Goal: Find specific page/section: Find specific page/section

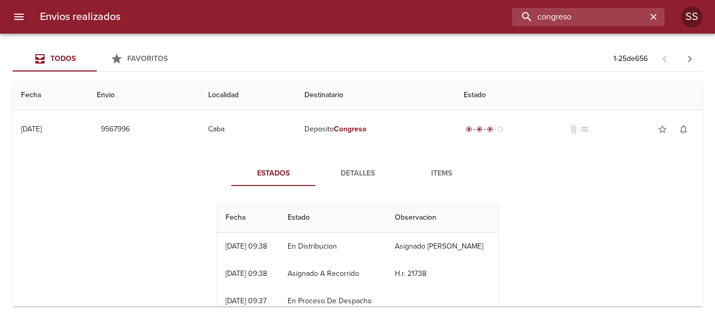
drag, startPoint x: 623, startPoint y: 19, endPoint x: 510, endPoint y: 20, distance: 112.5
click at [510, 20] on div "congreso" at bounding box center [396, 17] width 535 height 18
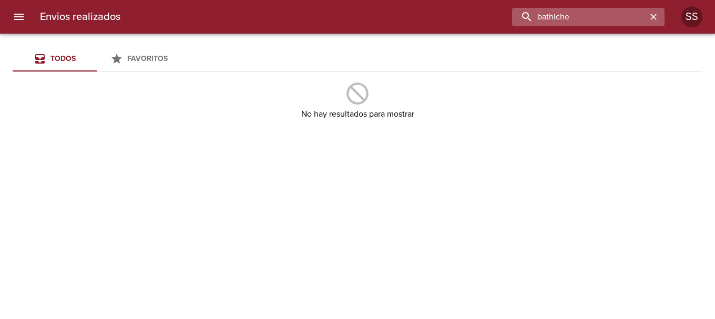
drag, startPoint x: 575, startPoint y: 12, endPoint x: 520, endPoint y: 13, distance: 55.7
click at [520, 13] on input "bathiche" at bounding box center [579, 17] width 135 height 18
drag, startPoint x: 578, startPoint y: 11, endPoint x: 480, endPoint y: 17, distance: 97.4
click at [479, 17] on div "batiche" at bounding box center [396, 17] width 535 height 18
type input "federico oscar"
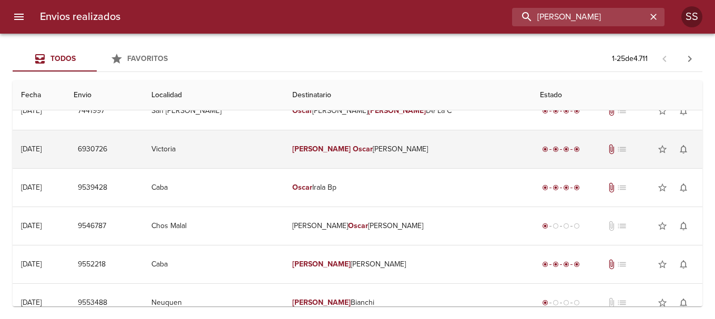
scroll to position [158, 0]
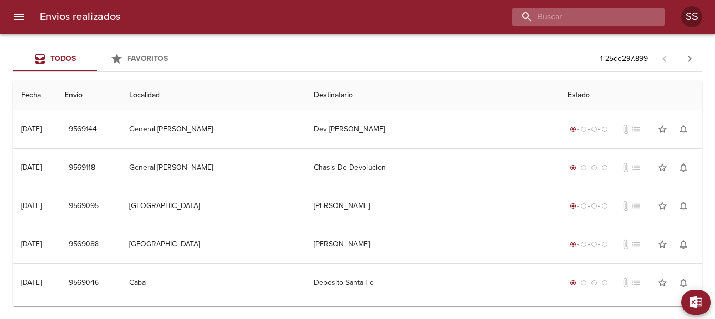
click at [623, 13] on input "buscar" at bounding box center [579, 17] width 135 height 18
paste input "BATHICHE [PERSON_NAME]"
type input "BATHICHE [PERSON_NAME]"
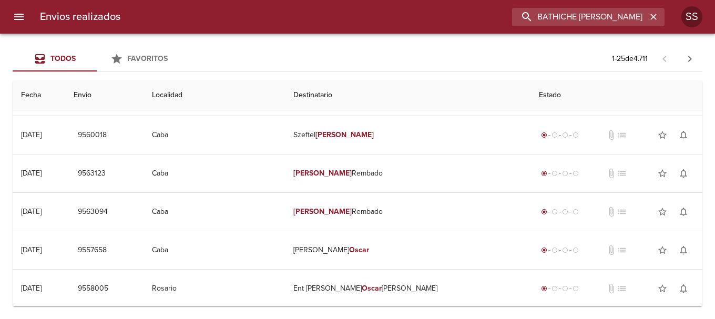
scroll to position [0, 0]
